Goal: Transaction & Acquisition: Book appointment/travel/reservation

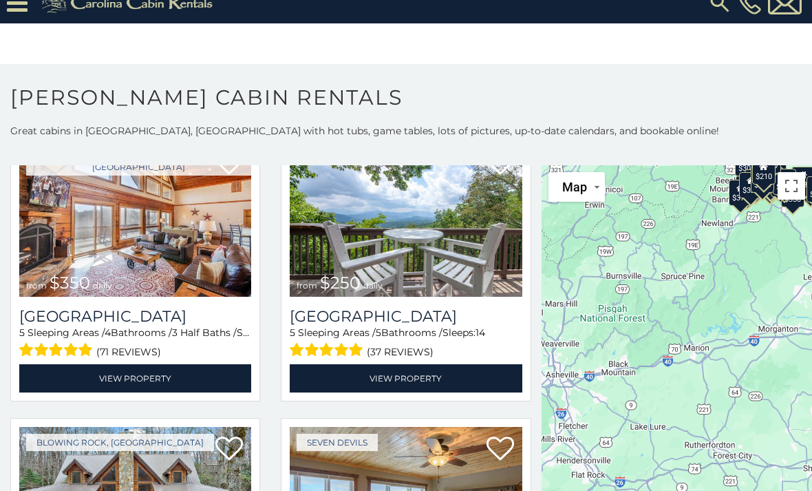
scroll to position [2669, 0]
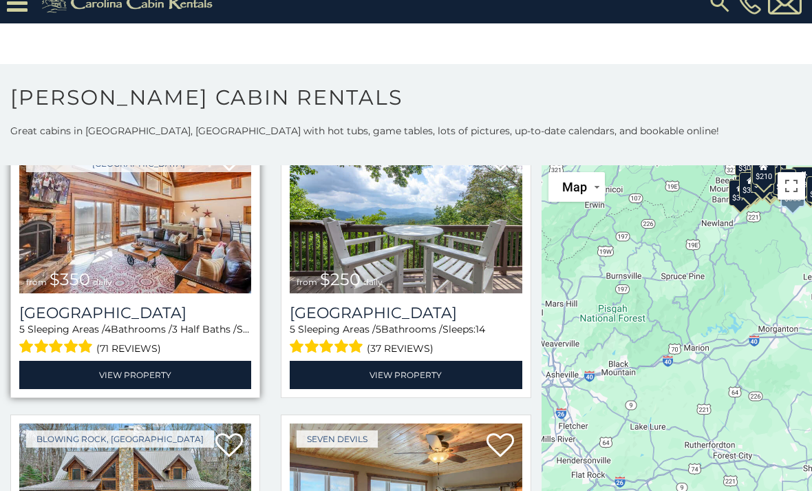
click at [107, 240] on img at bounding box center [135, 216] width 232 height 156
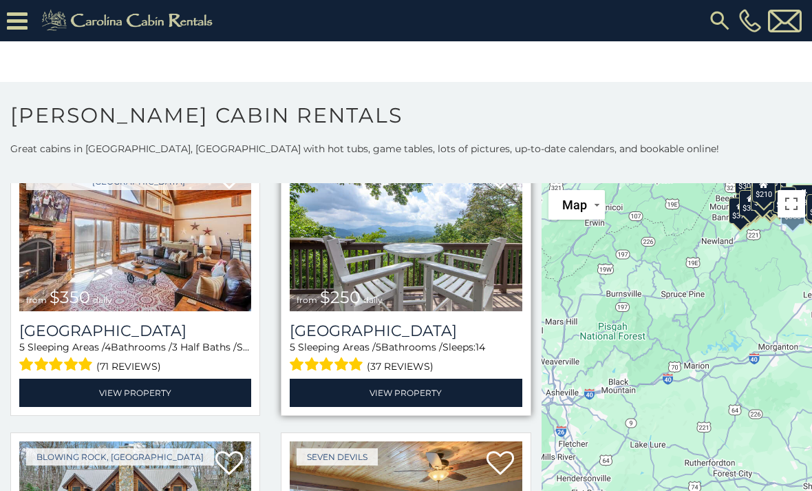
click at [443, 301] on img at bounding box center [406, 234] width 232 height 156
click at [483, 340] on h3 "[GEOGRAPHIC_DATA]" at bounding box center [406, 330] width 232 height 19
click at [480, 337] on h3 "[GEOGRAPHIC_DATA]" at bounding box center [406, 330] width 232 height 19
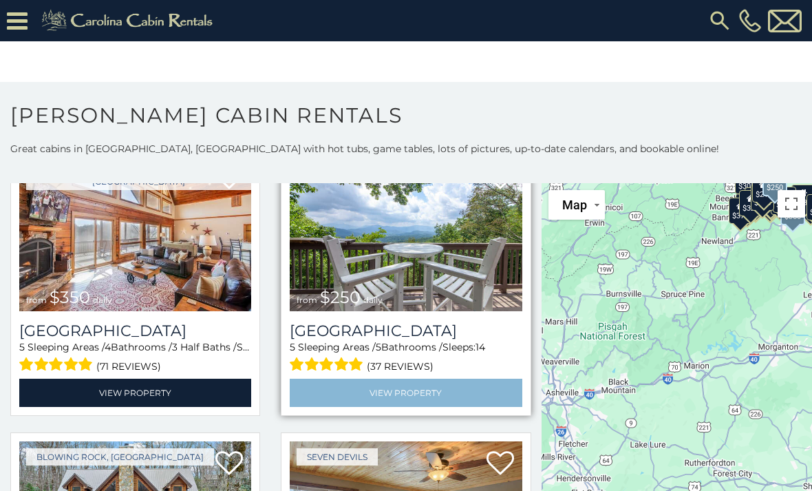
click at [482, 379] on link "View Property" at bounding box center [406, 393] width 232 height 28
click at [448, 379] on link "View Property" at bounding box center [406, 393] width 232 height 28
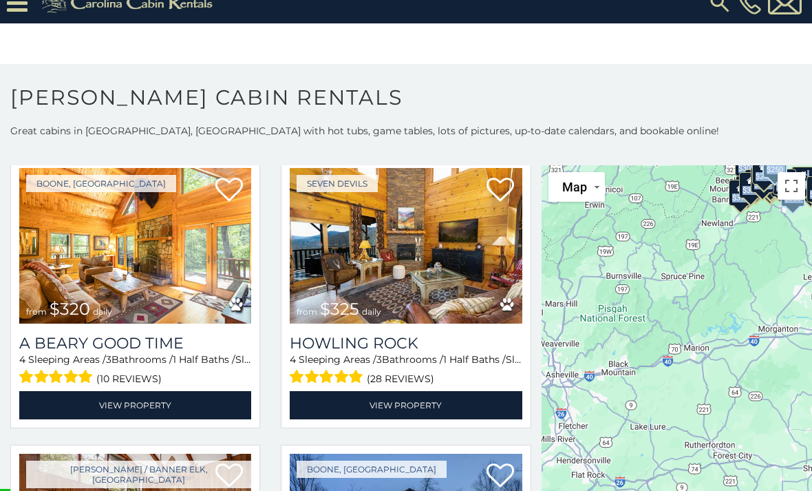
scroll to position [3825, 0]
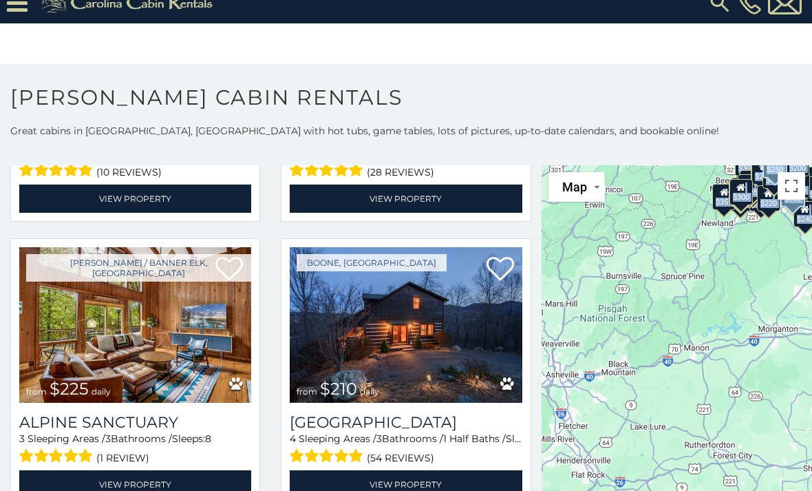
scroll to position [3988, 0]
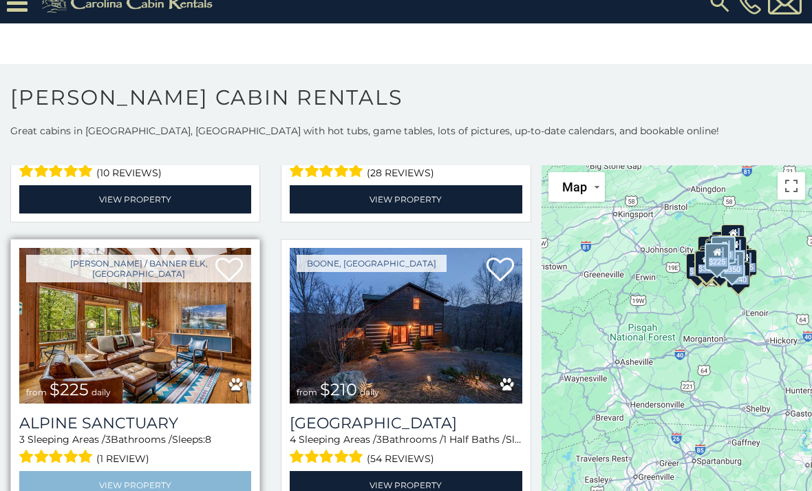
click at [134, 490] on link "View Property" at bounding box center [135, 485] width 232 height 28
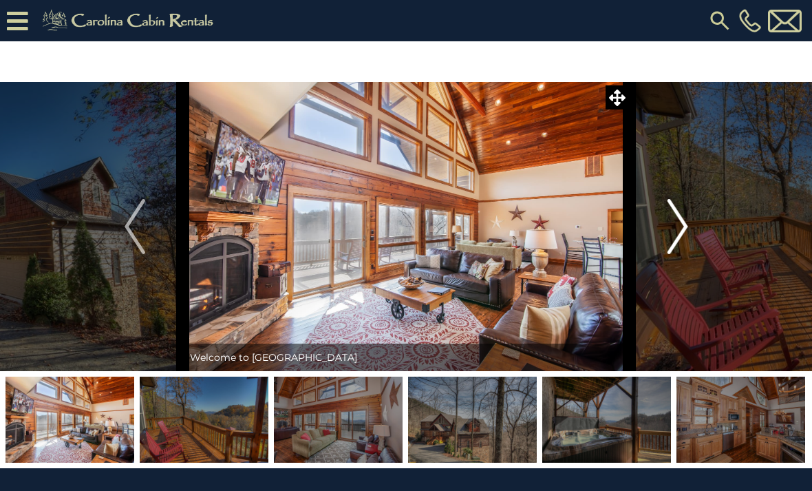
click at [674, 222] on img "Next" at bounding box center [677, 226] width 21 height 55
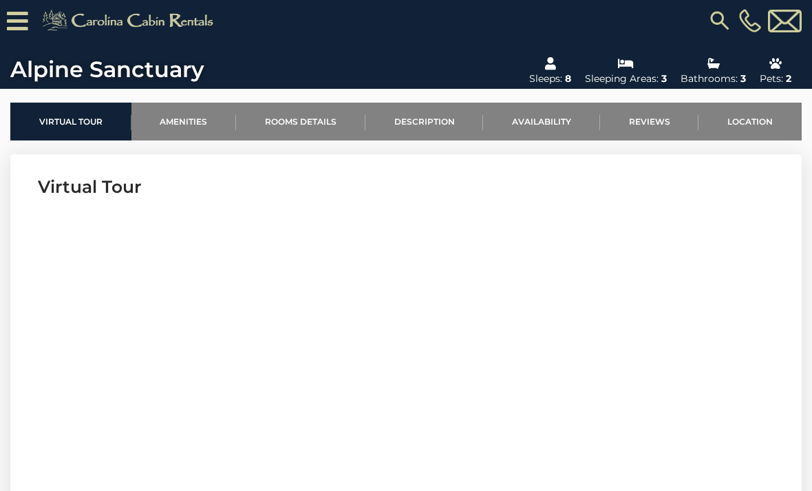
scroll to position [393, 0]
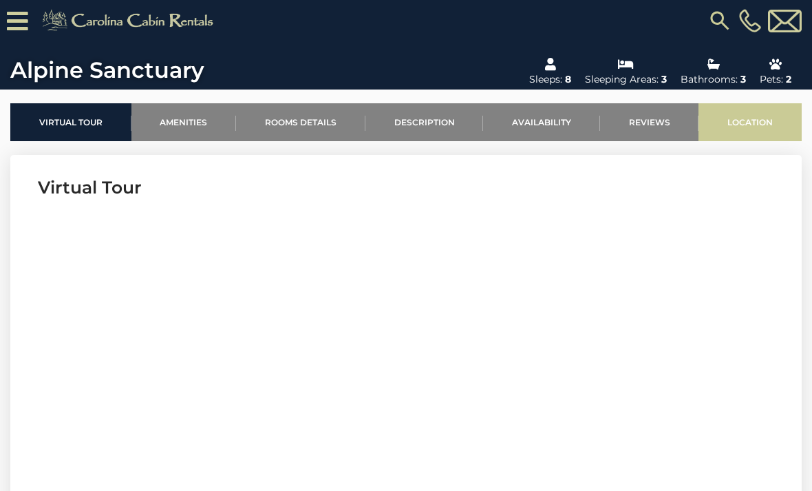
click at [741, 126] on link "Location" at bounding box center [750, 122] width 103 height 38
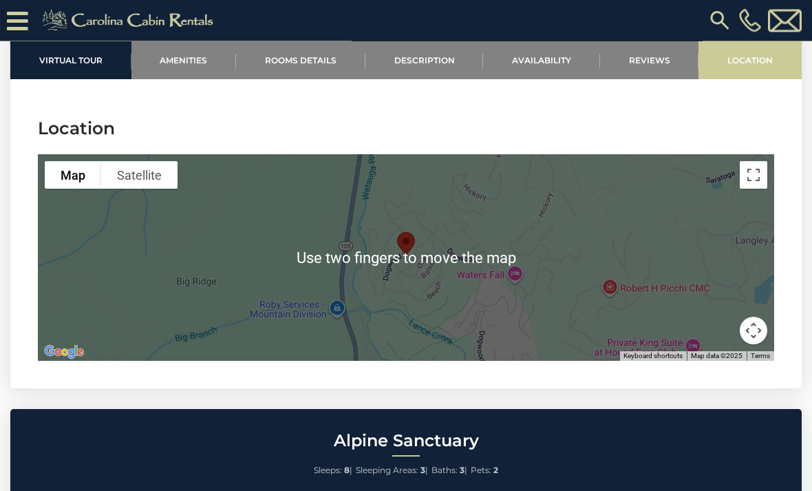
scroll to position [3105, 0]
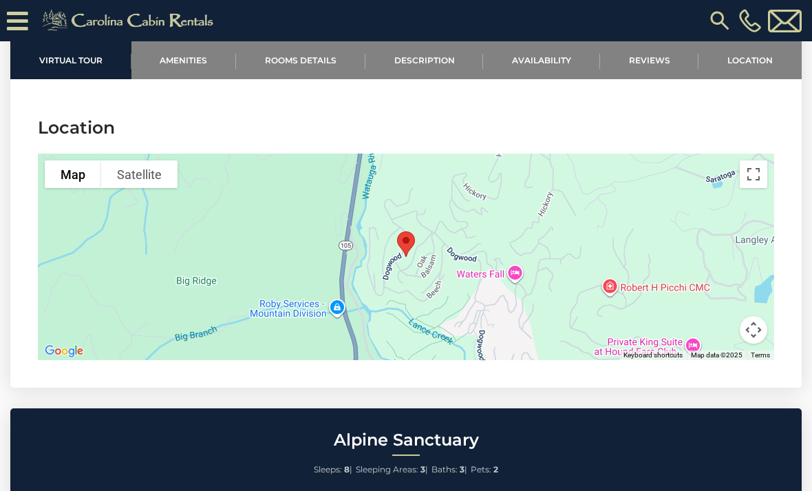
click at [623, 235] on div at bounding box center [406, 256] width 736 height 206
click at [753, 160] on button "Toggle fullscreen view" at bounding box center [754, 174] width 28 height 28
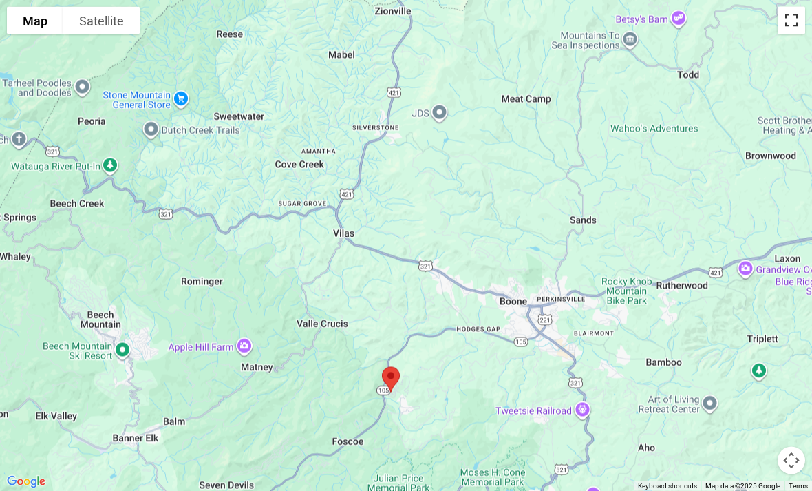
scroll to position [2708, 0]
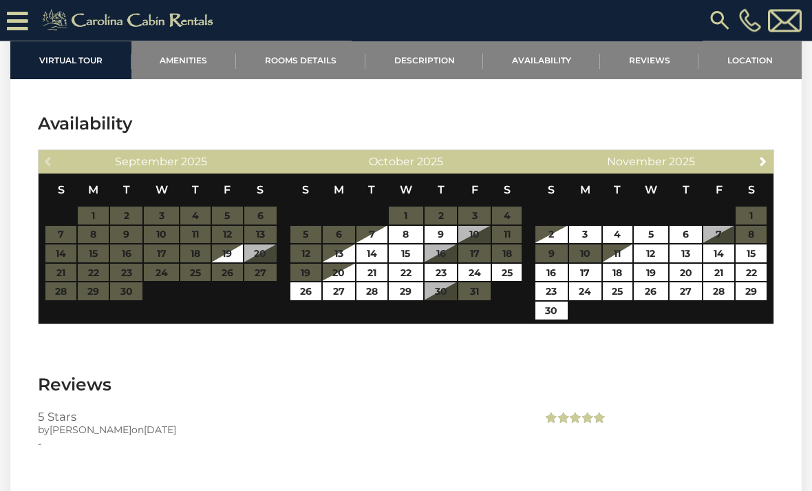
click at [746, 153] on div "November 2025" at bounding box center [651, 162] width 194 height 19
click at [750, 151] on div "Next November 2025" at bounding box center [651, 162] width 245 height 23
click at [756, 174] on th "S" at bounding box center [751, 190] width 32 height 32
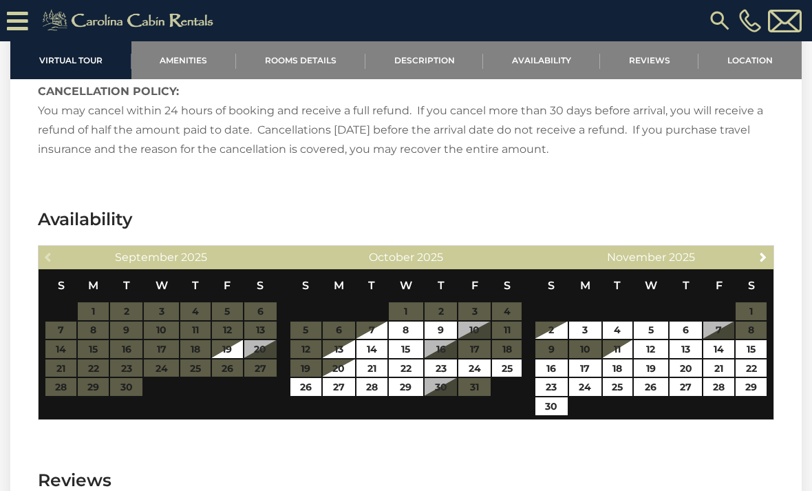
scroll to position [2613, 0]
click at [118, 215] on section "Availability Previous September 2025 S M T W T F S 1 2 3 4 5 6 7 8 9 10 11 12 1…" at bounding box center [405, 317] width 791 height 261
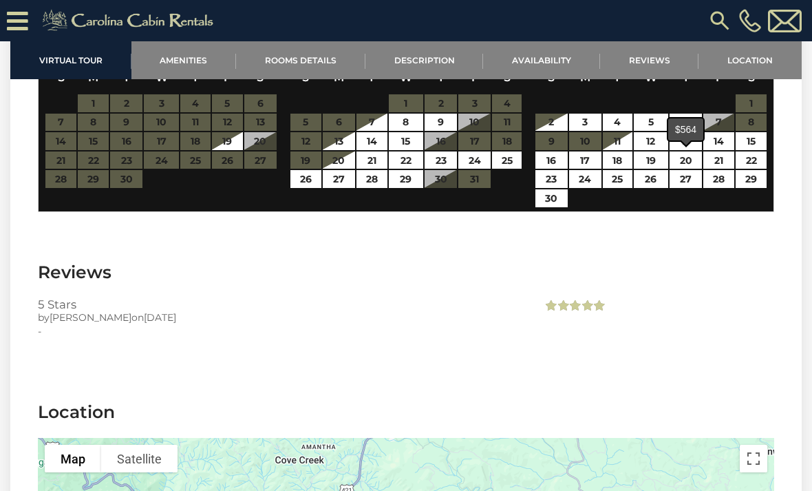
scroll to position [2716, 0]
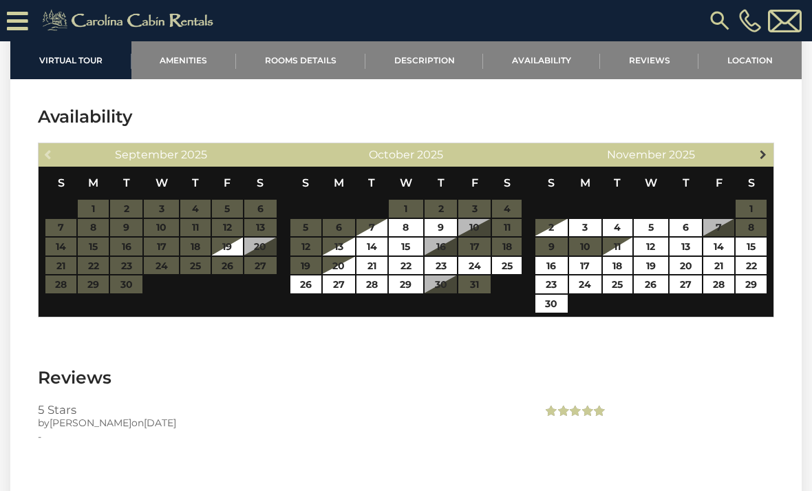
click at [764, 145] on link "Next" at bounding box center [763, 153] width 17 height 17
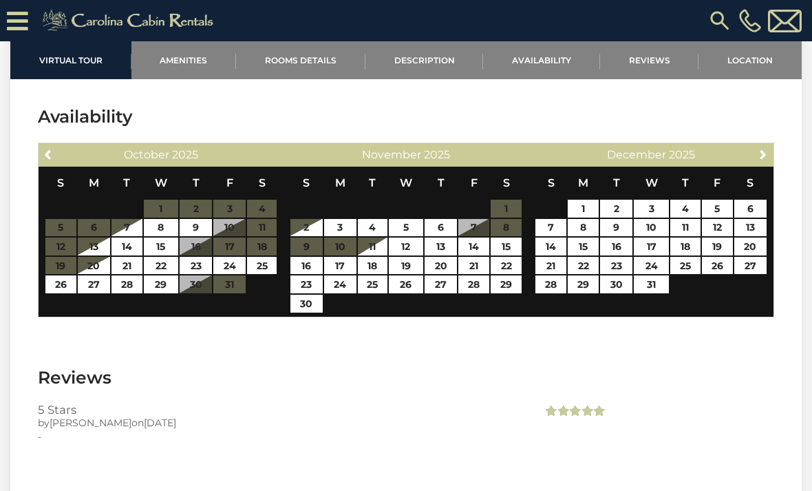
click at [758, 146] on div "Next December 2025" at bounding box center [651, 154] width 245 height 23
click at [765, 145] on link "Next" at bounding box center [763, 153] width 17 height 17
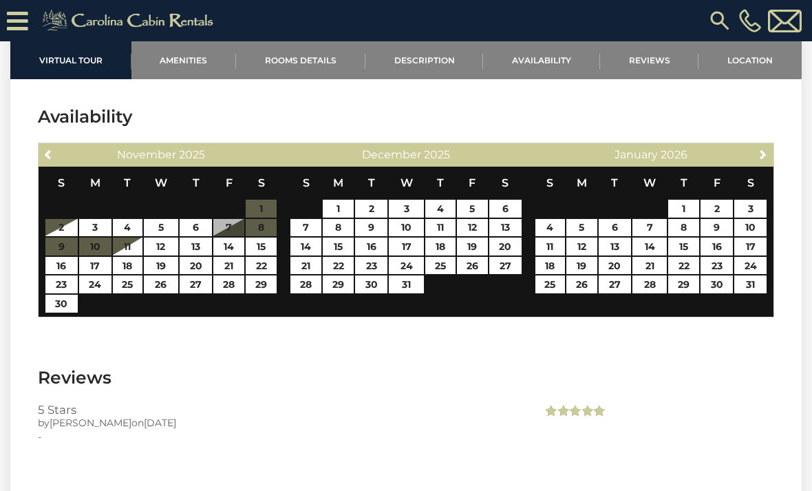
click at [753, 143] on div "Next January 2026" at bounding box center [651, 154] width 245 height 23
click at [766, 149] on span "Next" at bounding box center [763, 154] width 11 height 11
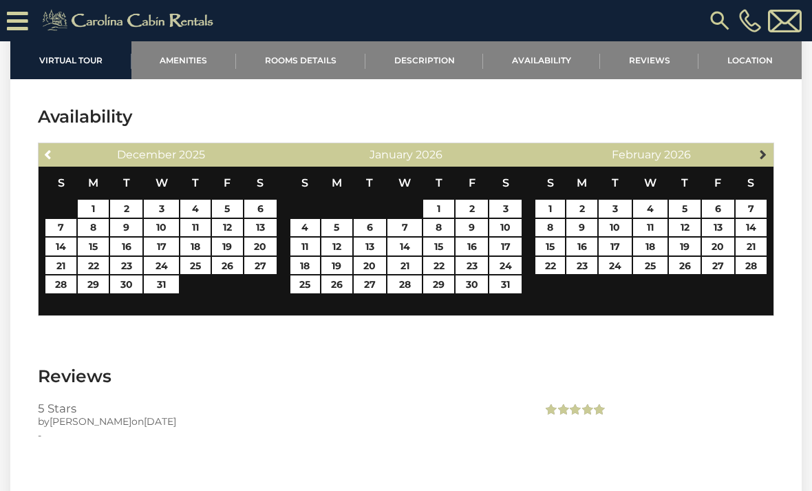
click at [763, 149] on span "Next" at bounding box center [763, 154] width 11 height 11
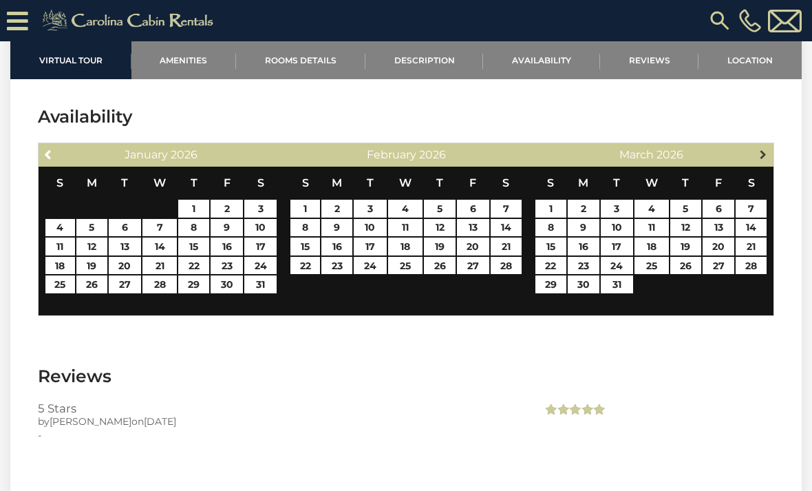
click at [761, 145] on link "Next" at bounding box center [763, 153] width 17 height 17
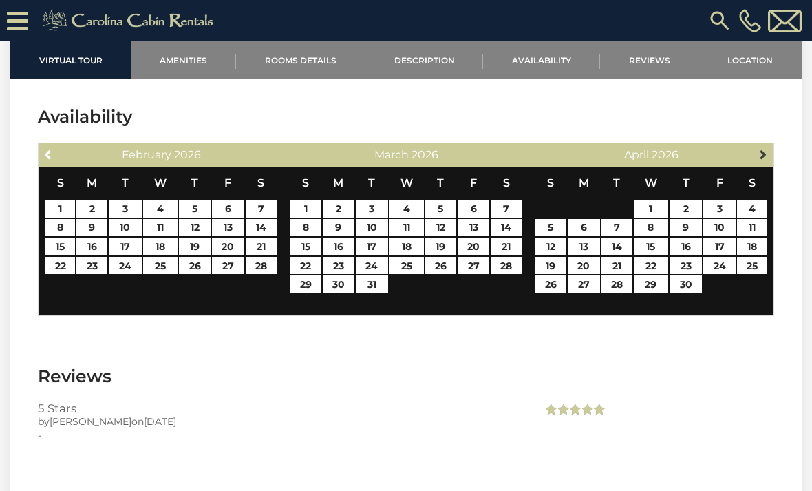
click at [763, 149] on span "Next" at bounding box center [763, 154] width 11 height 11
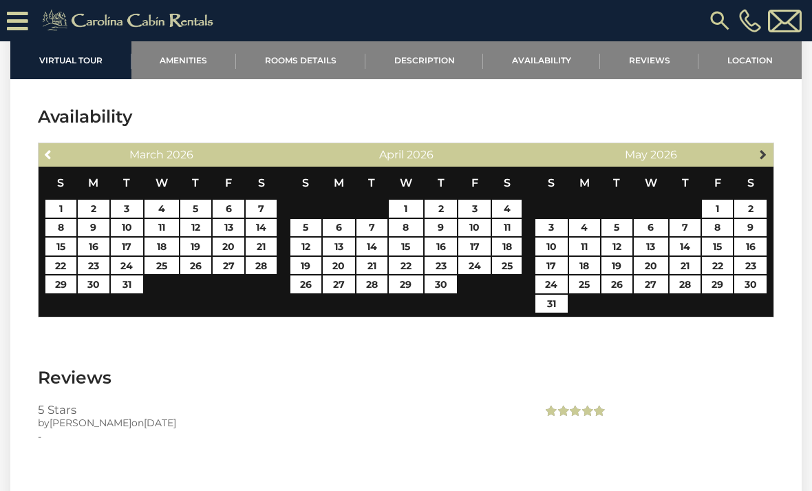
click at [767, 149] on span "Next" at bounding box center [763, 154] width 11 height 11
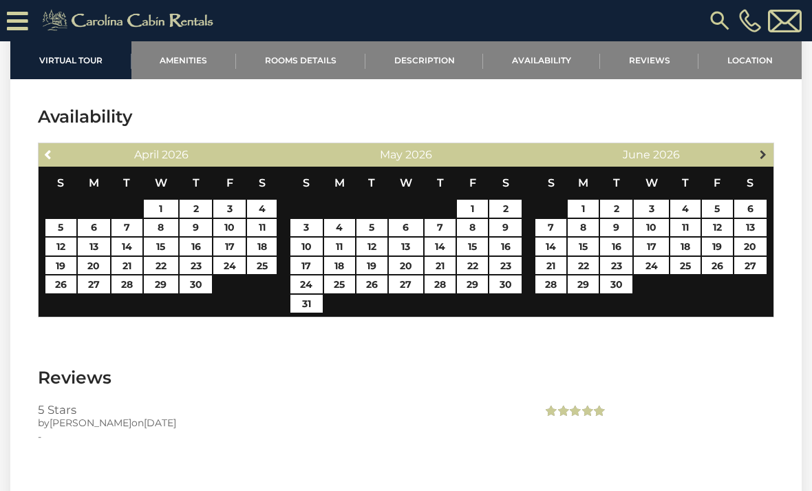
click at [766, 149] on span "Next" at bounding box center [763, 154] width 11 height 11
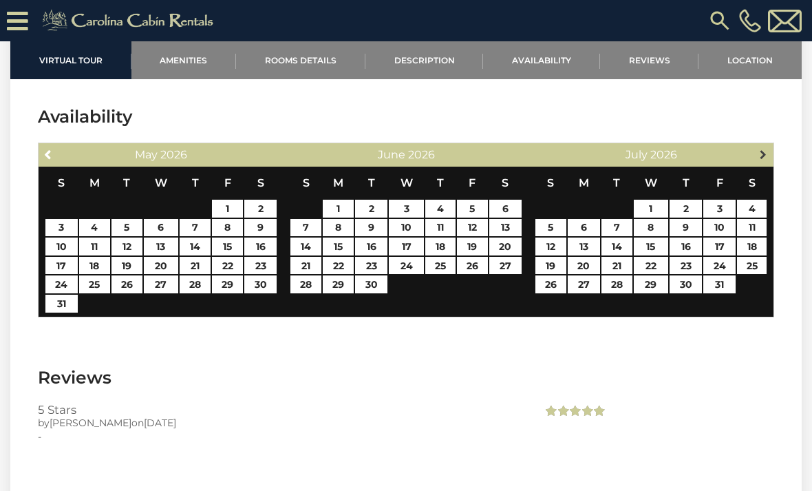
click at [767, 149] on span "Next" at bounding box center [763, 154] width 11 height 11
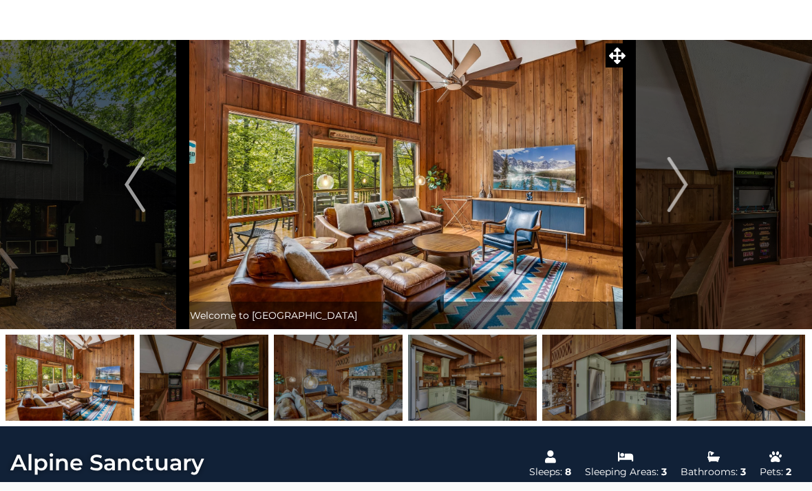
scroll to position [42, 0]
click at [549, 246] on img at bounding box center [406, 184] width 447 height 289
click at [584, 238] on img at bounding box center [406, 184] width 447 height 289
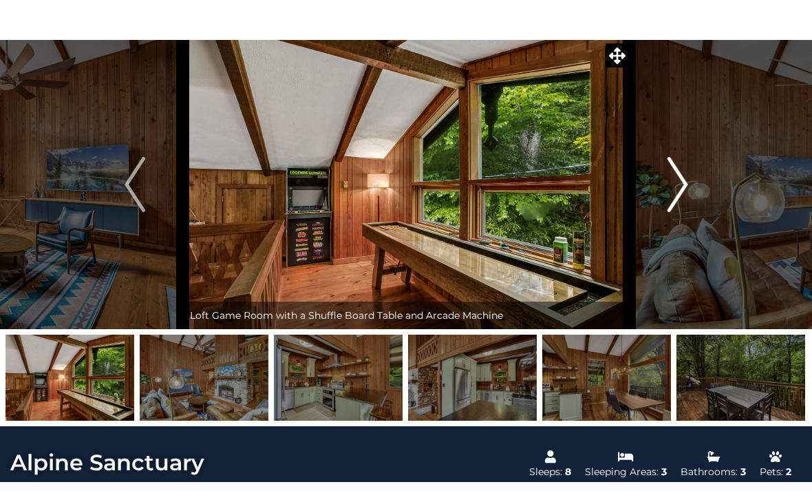
click at [674, 250] on button "Next" at bounding box center [678, 184] width 96 height 289
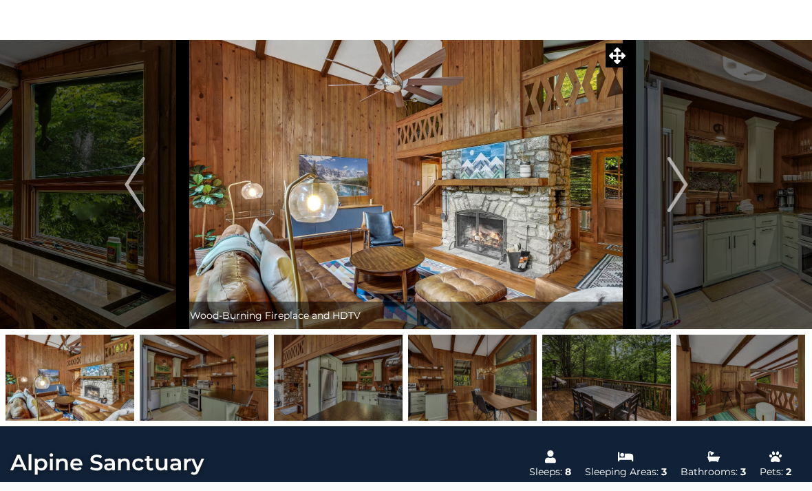
click at [524, 228] on img at bounding box center [406, 184] width 447 height 289
click at [687, 189] on img "Next" at bounding box center [677, 184] width 21 height 55
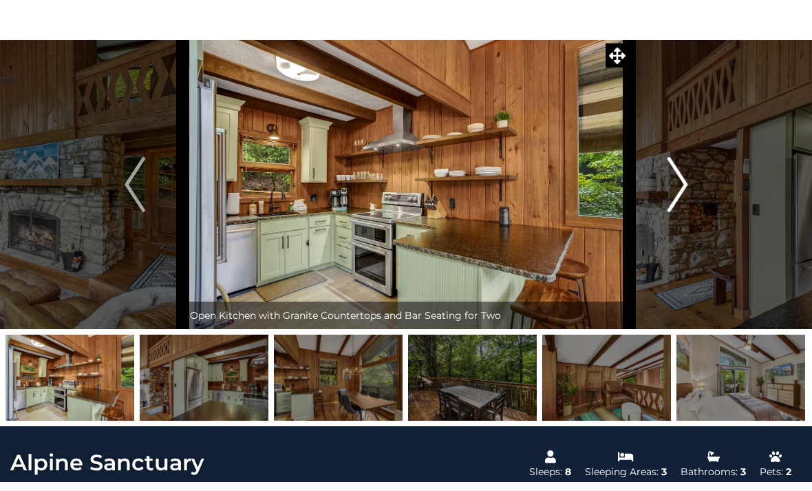
scroll to position [43, 0]
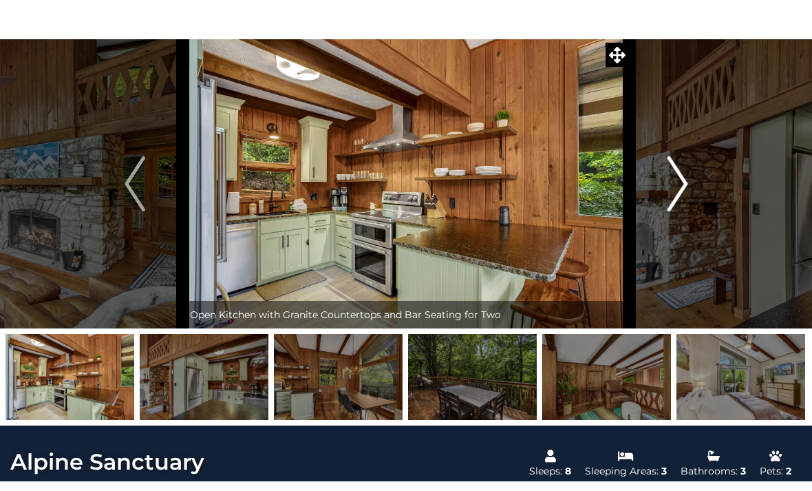
click at [689, 181] on button "Next" at bounding box center [678, 183] width 96 height 289
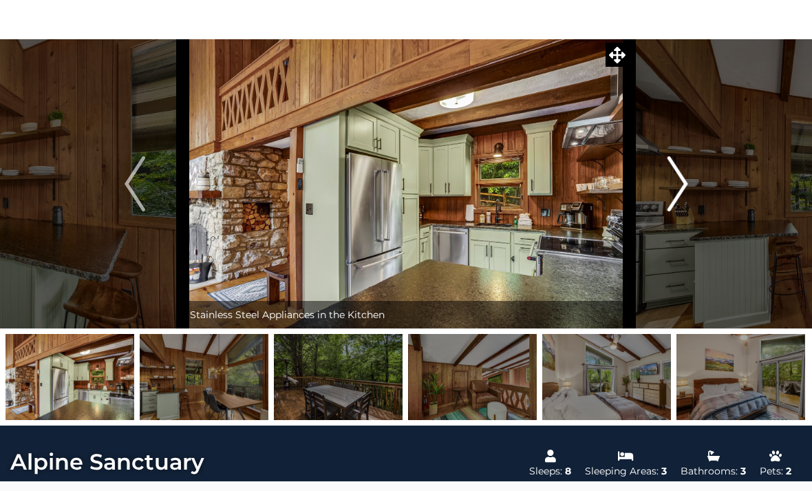
click at [688, 187] on img "Next" at bounding box center [677, 183] width 21 height 55
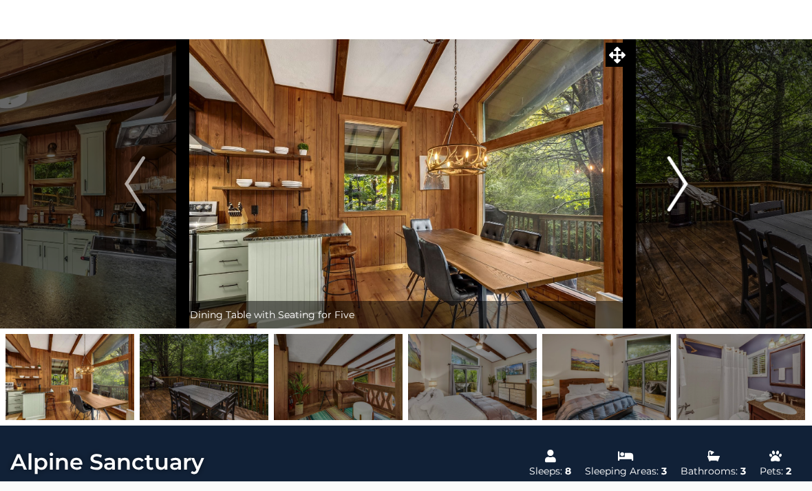
click at [685, 195] on img "Next" at bounding box center [677, 183] width 21 height 55
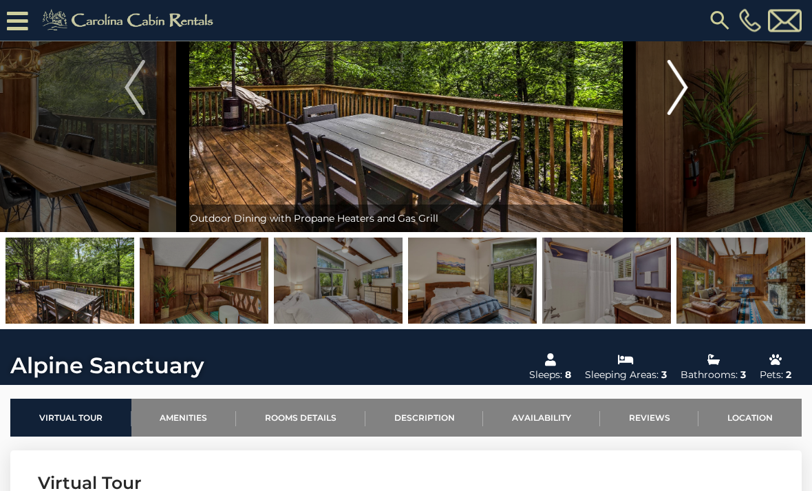
scroll to position [98, 0]
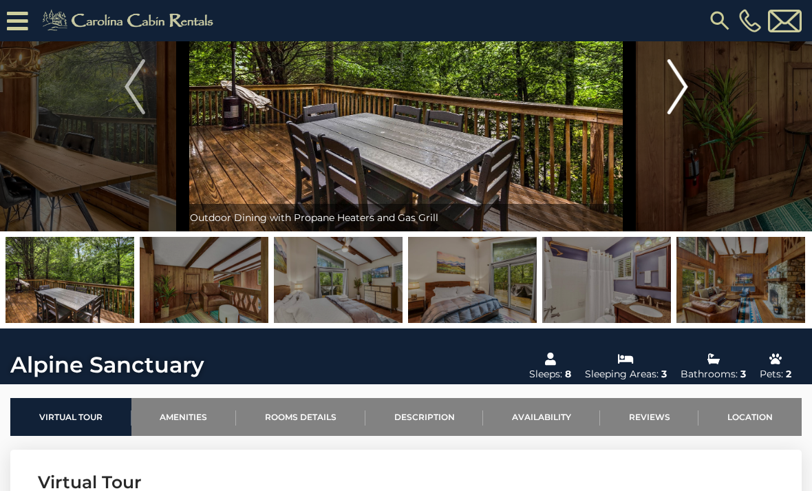
click at [682, 107] on img "Next" at bounding box center [677, 86] width 21 height 55
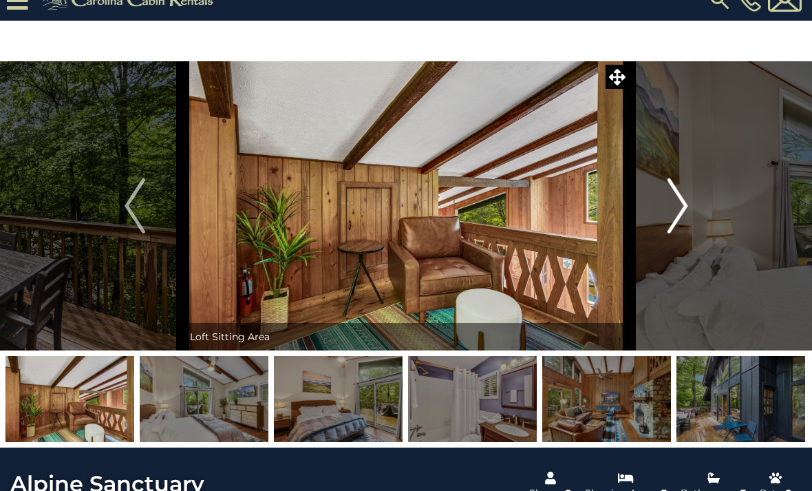
scroll to position [26, 0]
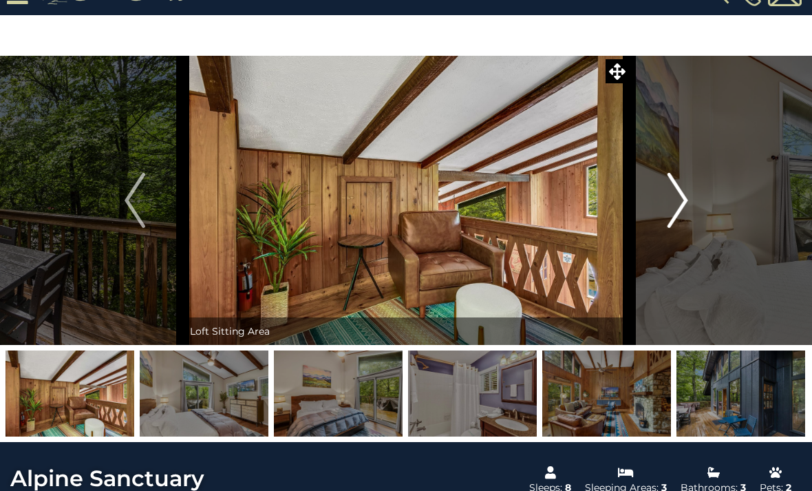
click at [674, 193] on img "Next" at bounding box center [677, 200] width 21 height 55
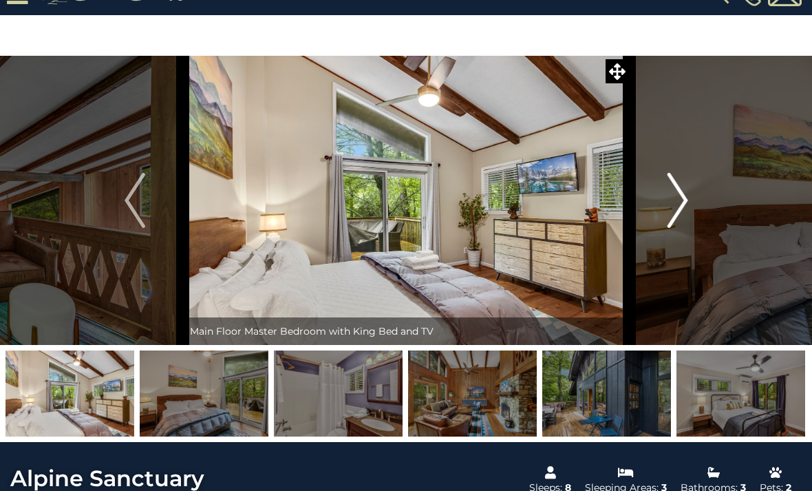
click at [678, 201] on img "Next" at bounding box center [677, 200] width 21 height 55
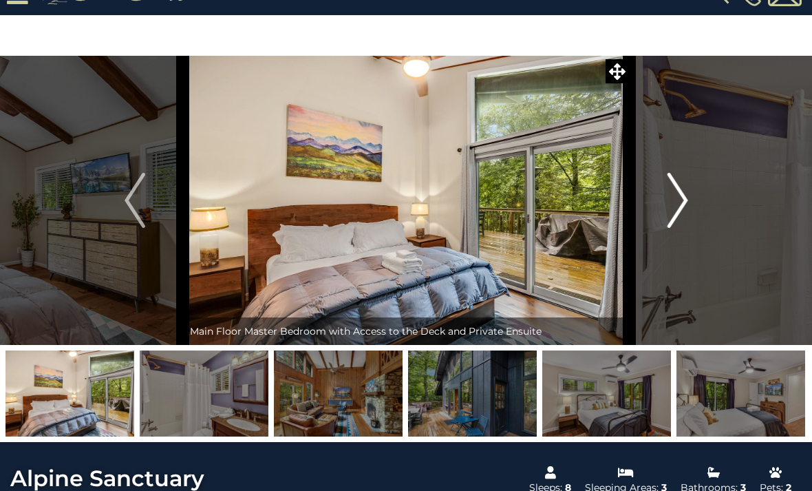
click at [681, 194] on img "Next" at bounding box center [677, 200] width 21 height 55
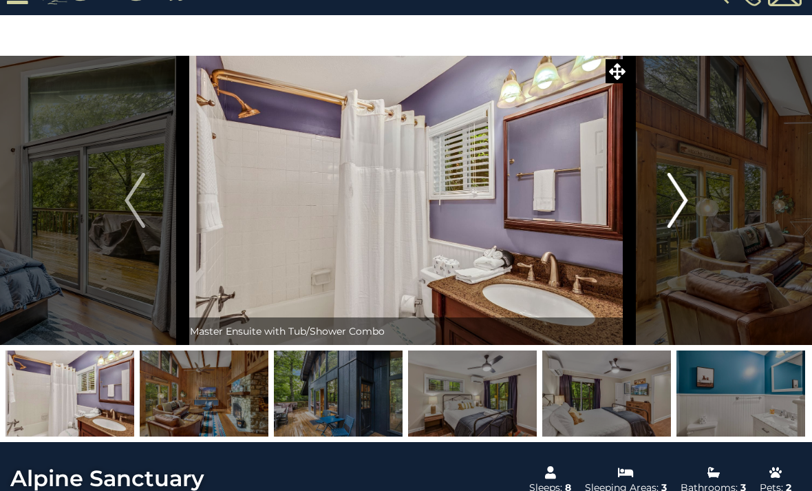
click at [679, 198] on img "Next" at bounding box center [677, 200] width 21 height 55
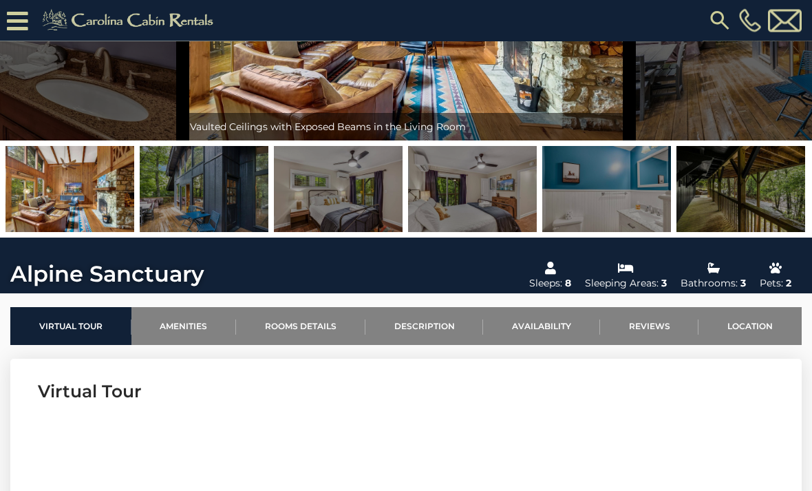
scroll to position [202, 0]
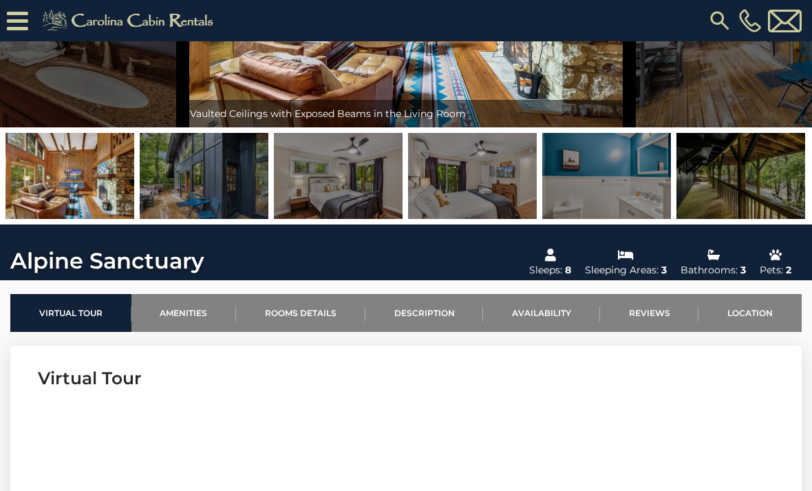
click at [754, 192] on img at bounding box center [741, 176] width 129 height 86
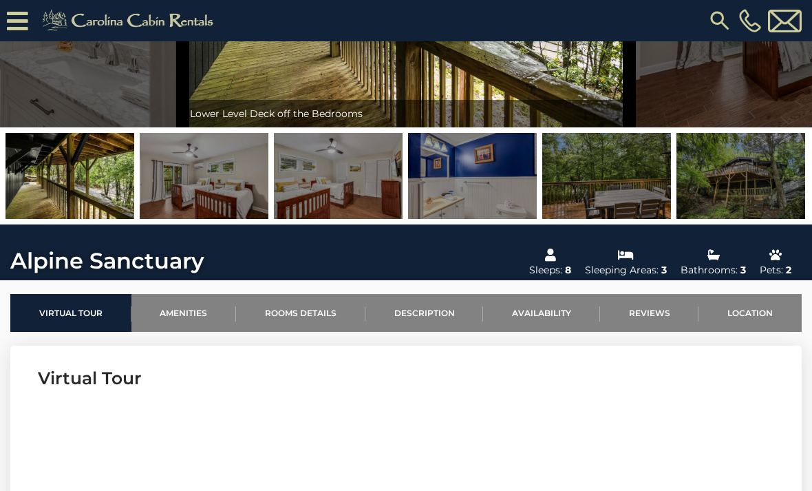
click at [735, 190] on img at bounding box center [741, 176] width 129 height 86
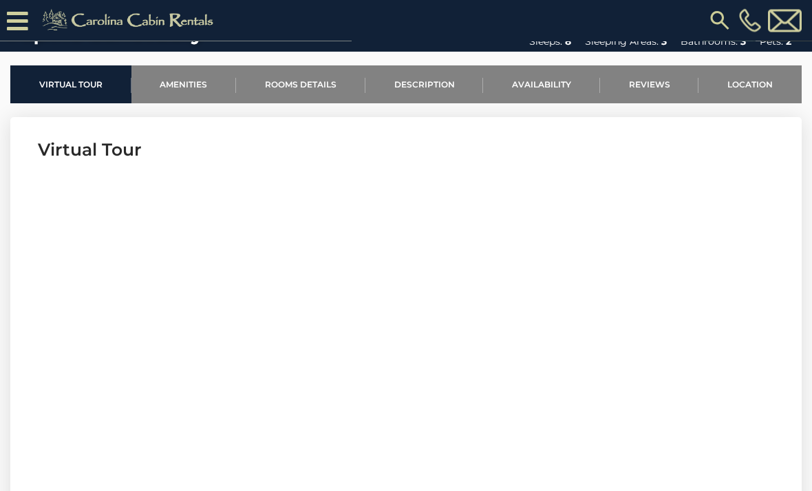
scroll to position [432, 0]
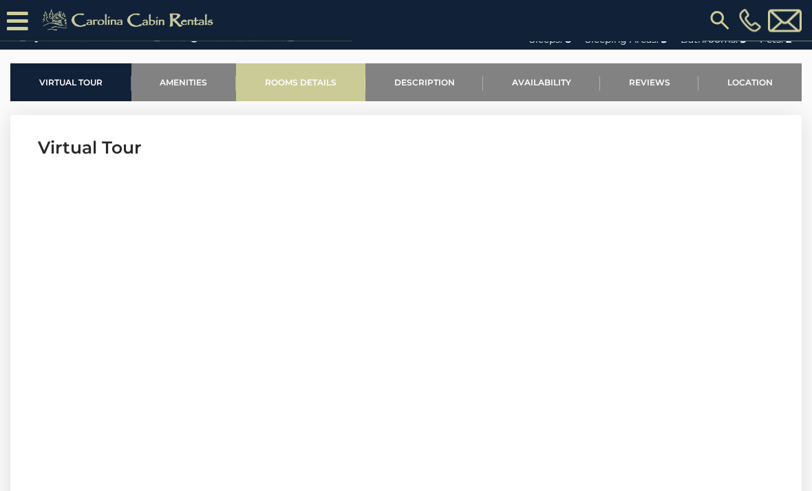
click at [318, 87] on link "Rooms Details" at bounding box center [300, 83] width 129 height 38
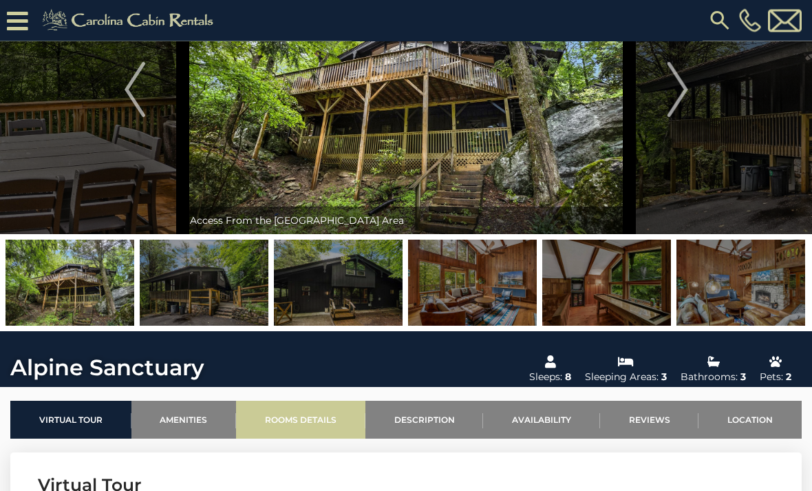
scroll to position [96, 0]
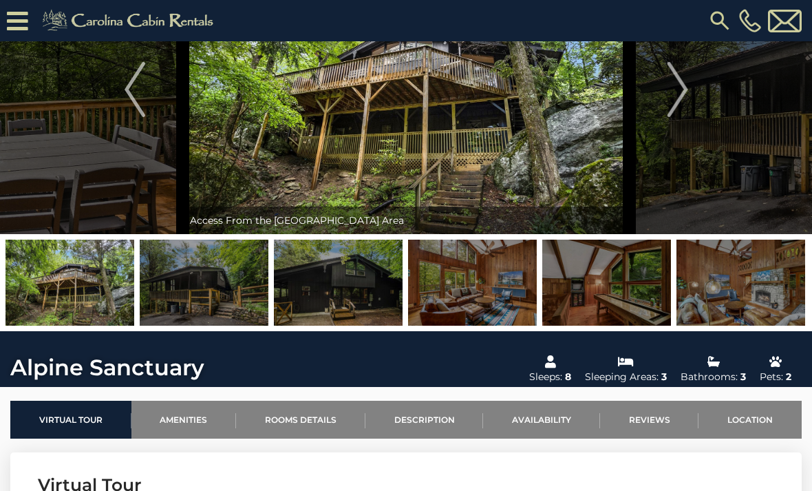
click at [220, 297] on img at bounding box center [204, 283] width 129 height 86
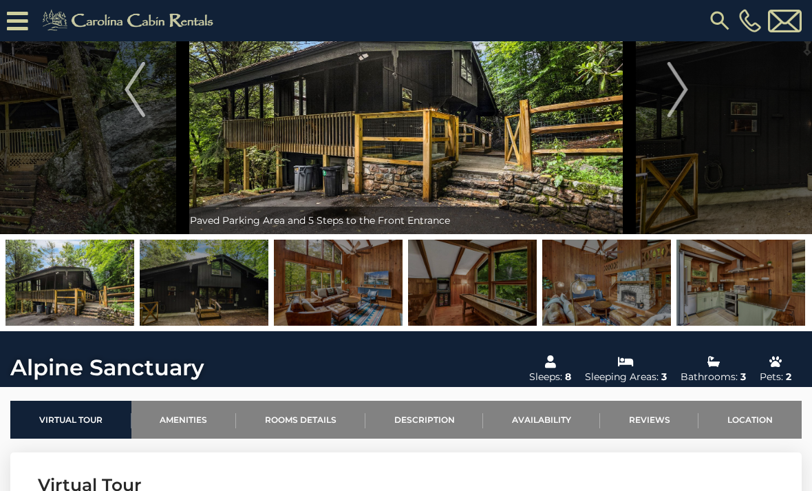
click at [502, 286] on img at bounding box center [472, 283] width 129 height 86
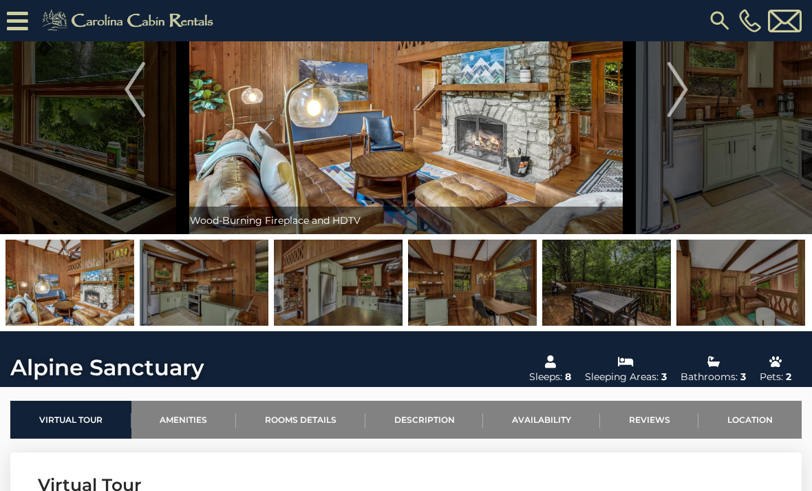
click at [754, 297] on img at bounding box center [741, 283] width 129 height 86
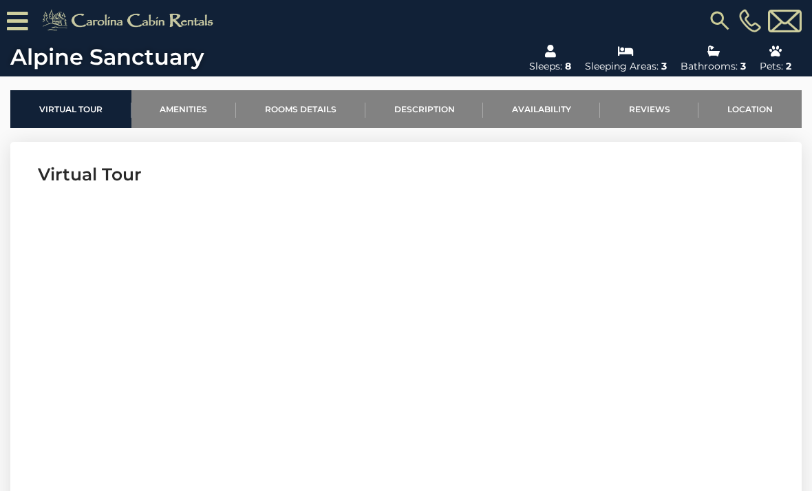
scroll to position [405, 0]
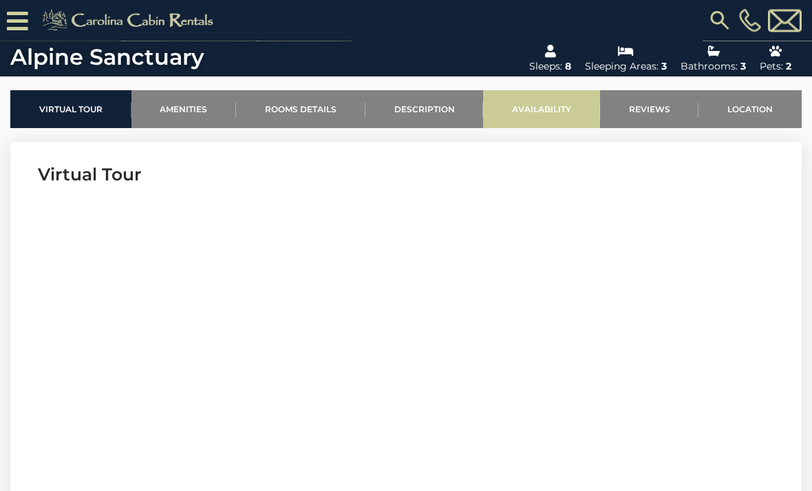
click at [558, 106] on link "Availability" at bounding box center [541, 110] width 117 height 38
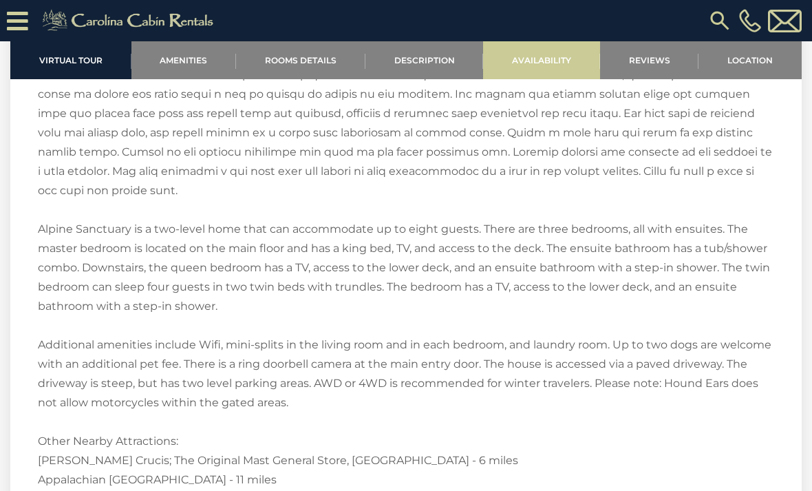
scroll to position [2677, 0]
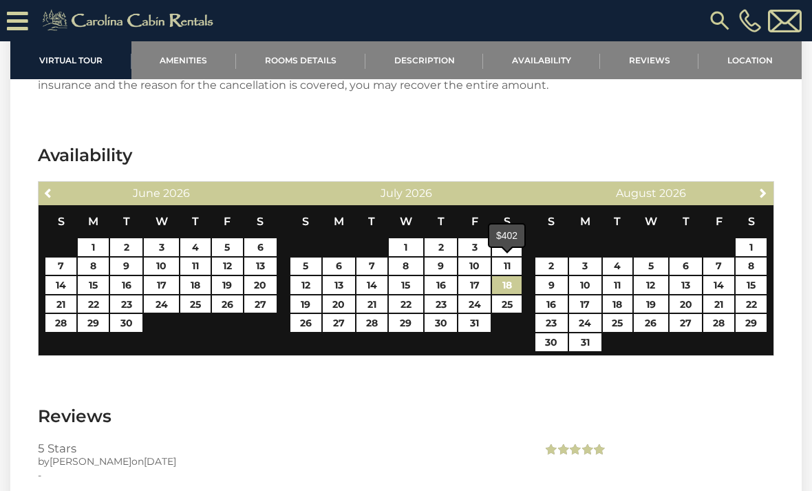
click at [511, 276] on link "18" at bounding box center [507, 285] width 30 height 18
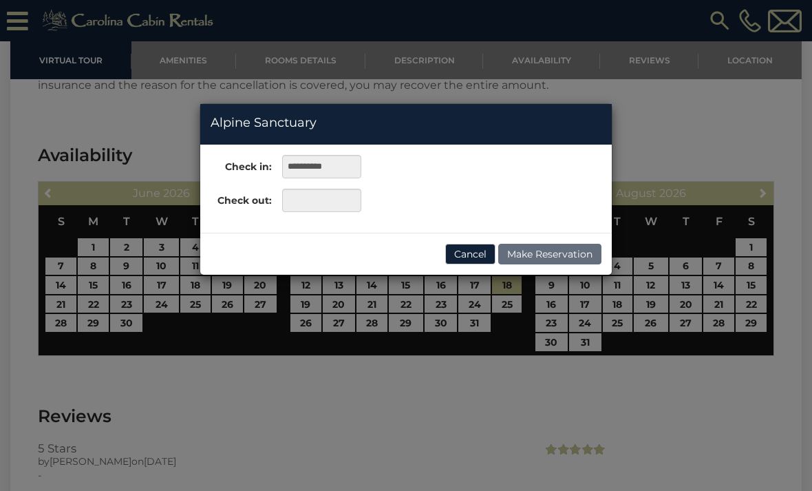
click at [509, 288] on div "**********" at bounding box center [406, 245] width 812 height 491
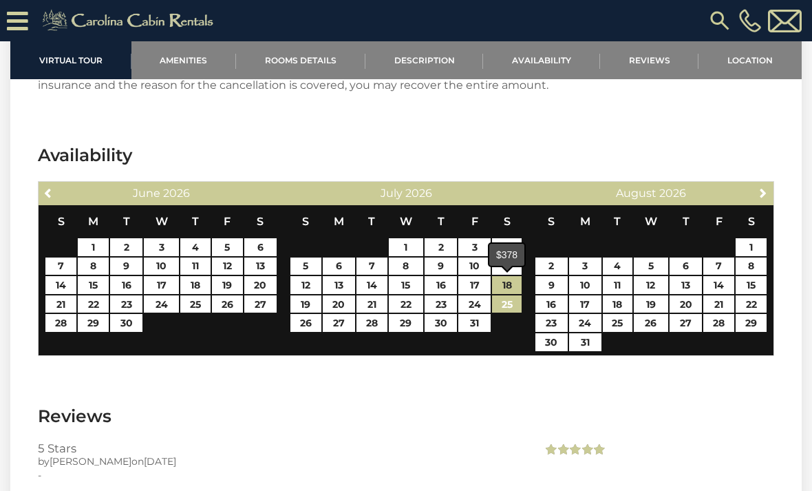
click at [509, 295] on link "25" at bounding box center [507, 304] width 30 height 18
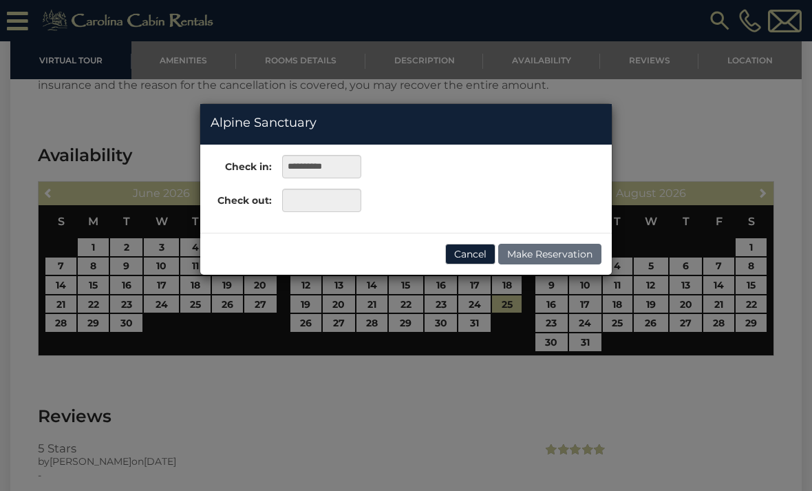
click at [511, 423] on div "**********" at bounding box center [406, 245] width 812 height 491
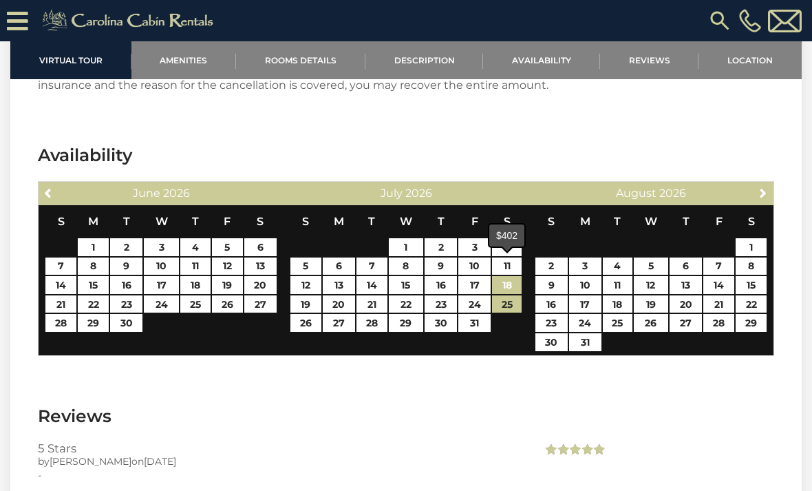
click at [503, 276] on link "18" at bounding box center [507, 285] width 30 height 18
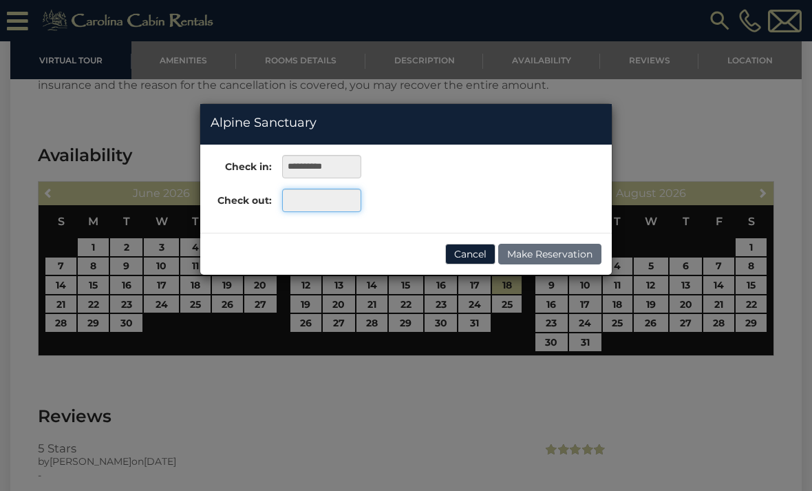
click at [315, 203] on input "text" at bounding box center [321, 200] width 79 height 23
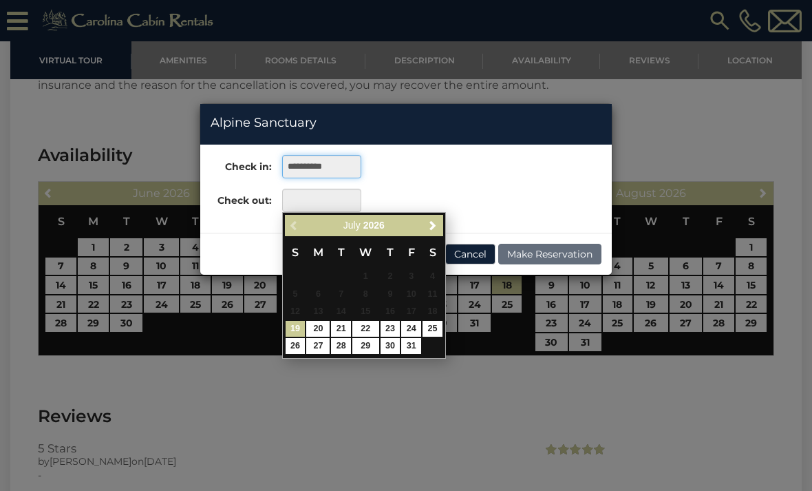
click at [324, 168] on input "**********" at bounding box center [321, 166] width 79 height 23
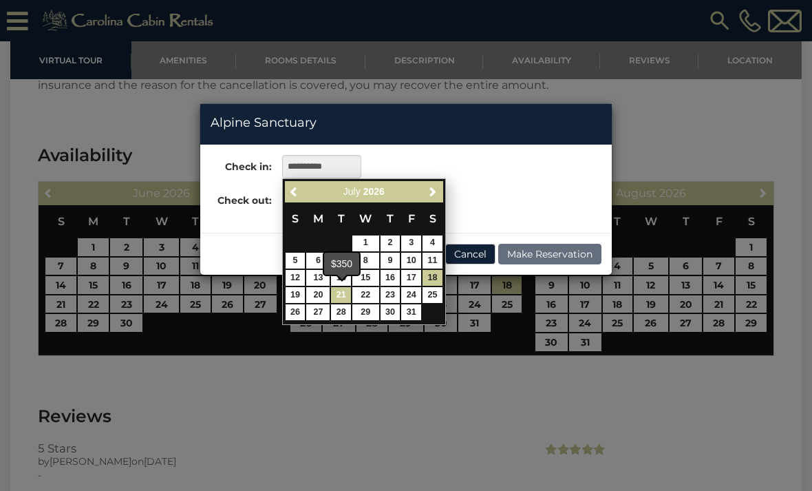
click at [344, 296] on link "21" at bounding box center [341, 295] width 20 height 16
type input "**********"
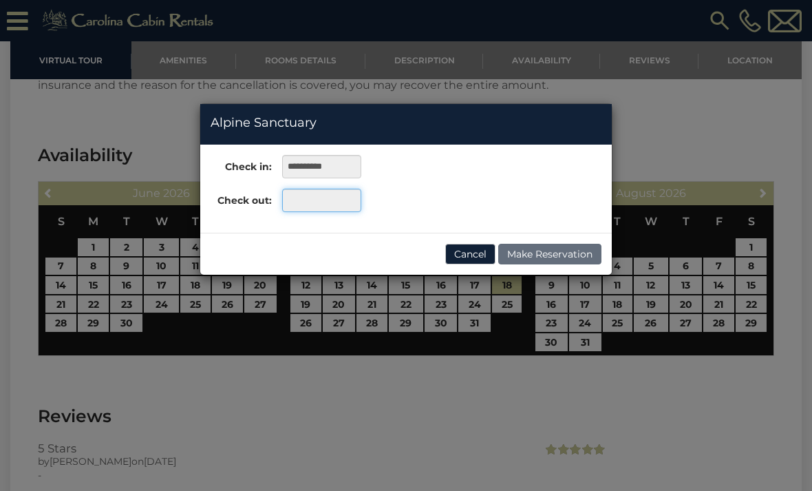
click at [326, 203] on input "text" at bounding box center [321, 200] width 79 height 23
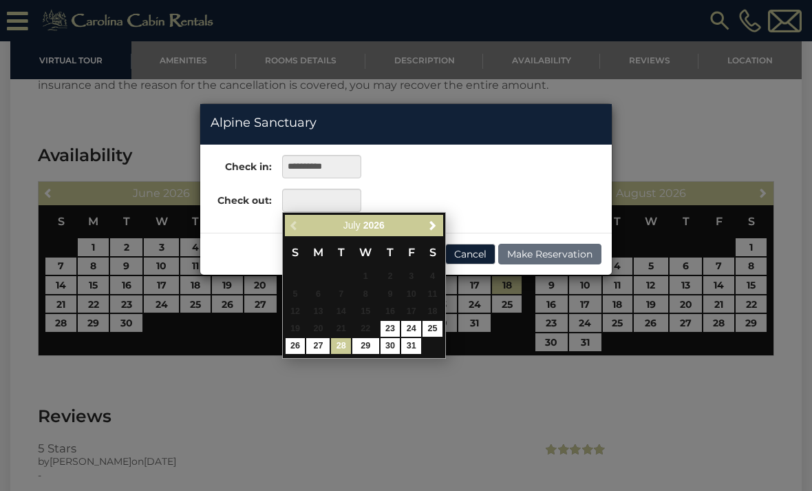
click at [339, 346] on link "28" at bounding box center [341, 346] width 20 height 16
type input "**********"
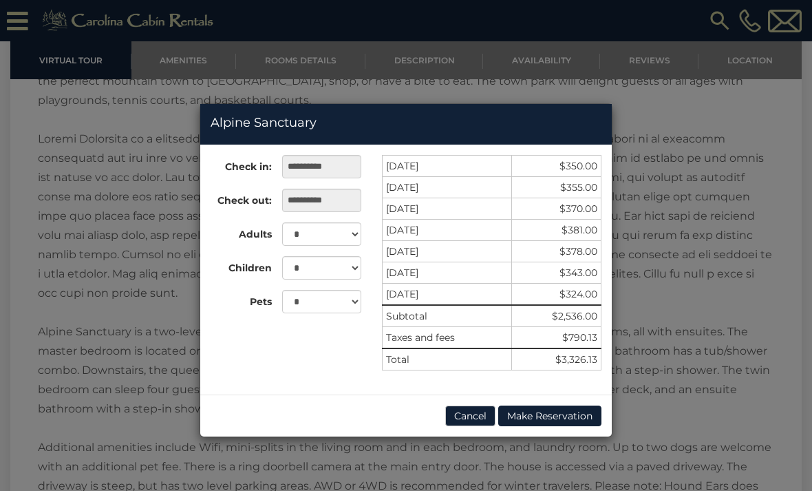
scroll to position [2005, 0]
